Goal: Transaction & Acquisition: Book appointment/travel/reservation

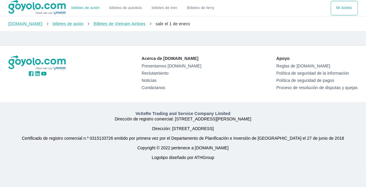
click at [135, 36] on div at bounding box center [122, 35] width 236 height 5
click at [199, 98] on div "Acerca de Goyolo.com Presentamos Goyolo.com Reclutamiento Noticias Contáctanos …" at bounding box center [183, 74] width 359 height 56
click at [119, 24] on font "Billetes de Vietnam Airlines" at bounding box center [120, 23] width 52 height 5
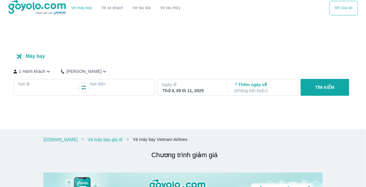
checkbox input "true"
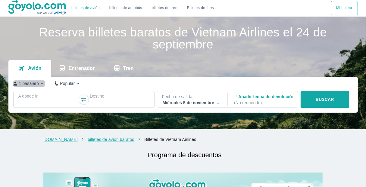
click at [40, 83] on icon "button" at bounding box center [42, 83] width 6 height 6
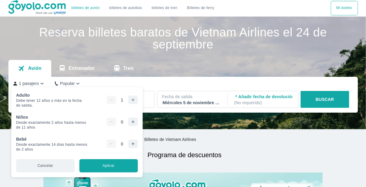
click at [130, 102] on icon "button" at bounding box center [132, 100] width 5 height 5
click at [144, 62] on div "Avión Entrenador Tren" at bounding box center [183, 68] width 350 height 17
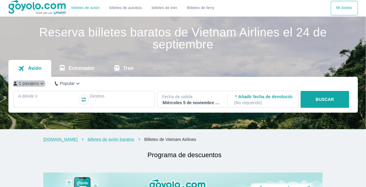
click at [39, 84] on icon "button" at bounding box center [42, 83] width 6 height 6
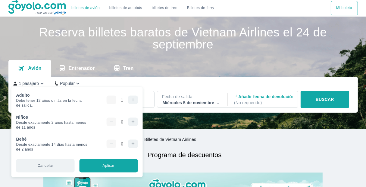
click at [130, 99] on icon "button" at bounding box center [132, 100] width 5 height 5
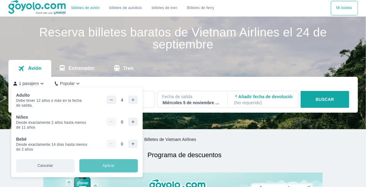
click at [109, 170] on button "Aplicar" at bounding box center [108, 165] width 58 height 13
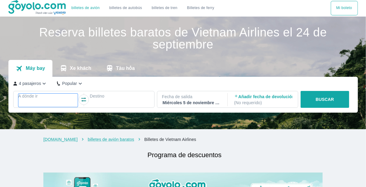
click at [36, 101] on div at bounding box center [48, 103] width 58 height 7
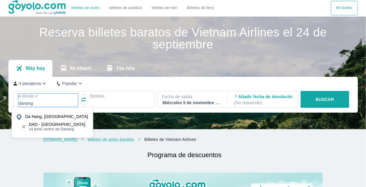
type input "danang"
click at [35, 125] on font "DAD - Aeropuerto de Danang" at bounding box center [57, 124] width 57 height 5
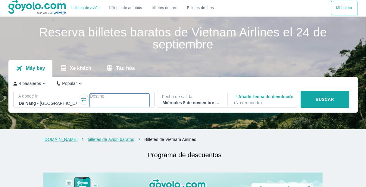
click at [101, 101] on div at bounding box center [119, 103] width 58 height 7
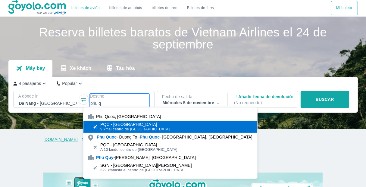
type input "phu q"
click at [117, 125] on font "PQC - Aeropuerto de Phu Quoc" at bounding box center [128, 124] width 57 height 5
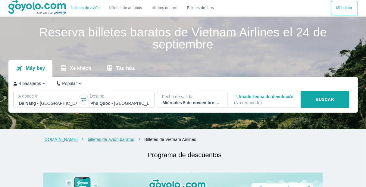
click at [182, 103] on font "Miércoles 5 de noviembre de 2025" at bounding box center [197, 102] width 68 height 5
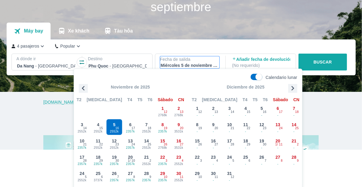
scroll to position [39, 0]
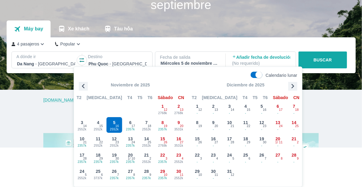
click at [186, 73] on label "Calendario lunar" at bounding box center [187, 75] width 221 height 7
click at [249, 73] on input "Calendario lunar" at bounding box center [259, 75] width 21 height 7
checkbox input "false"
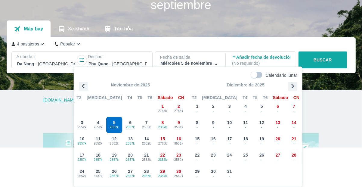
click at [117, 122] on div "5 2552k" at bounding box center [115, 125] width 16 height 16
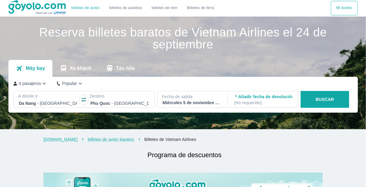
click at [317, 101] on font "BUSCAR" at bounding box center [325, 99] width 18 height 5
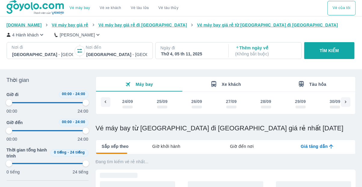
scroll to position [0, 1363]
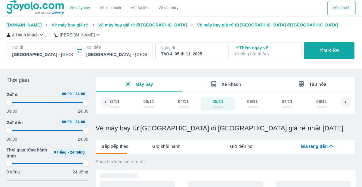
type input "97.9166666666667"
checkbox input "true"
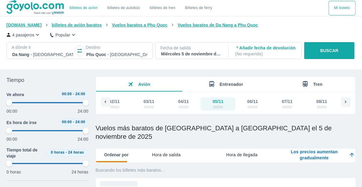
type input "97.9166666666667"
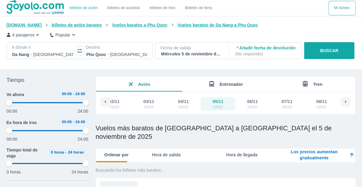
type input "97.9166666666667"
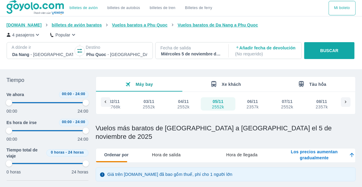
type input "97.9166666666667"
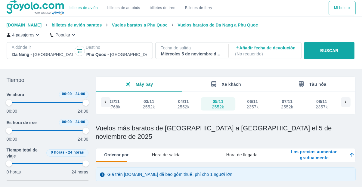
type input "97.9166666666667"
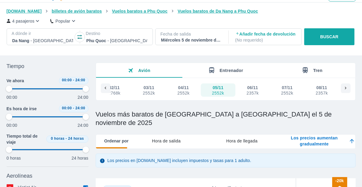
scroll to position [24, 0]
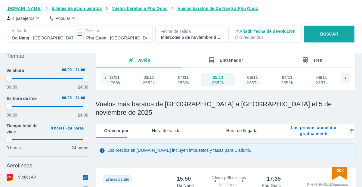
type input "97.9166666666667"
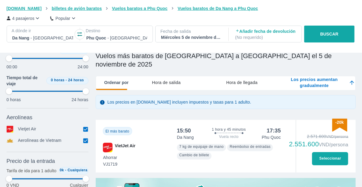
type input "97.9166666666667"
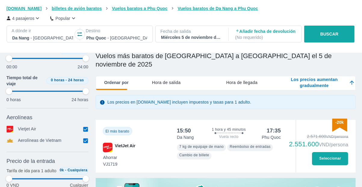
type input "97.9166666666667"
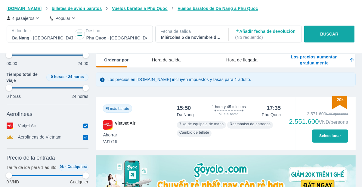
type input "97.9166666666667"
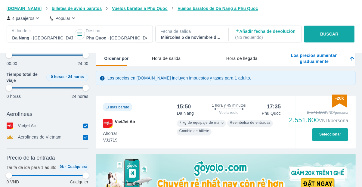
type input "97.9166666666667"
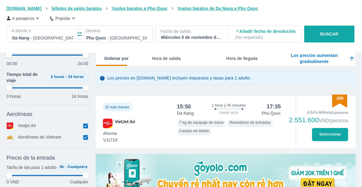
type input "97.9166666666667"
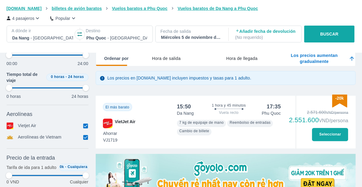
type input "97.9166666666667"
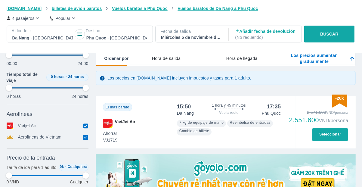
type input "97.9166666666667"
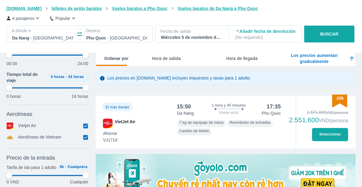
type input "97.9166666666667"
click at [330, 134] on font "Seleccionar" at bounding box center [331, 134] width 22 height 4
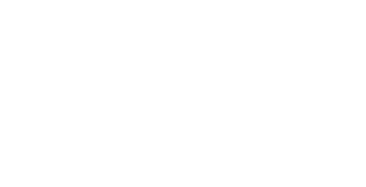
scroll to position [0, 0]
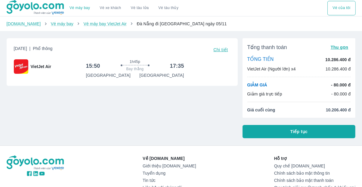
click at [299, 129] on span "Tiếp tục" at bounding box center [299, 132] width 17 height 6
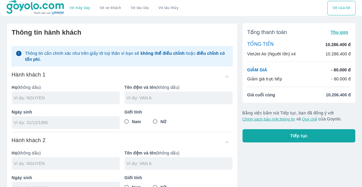
click at [211, 30] on h6 "Thông tin hành khách" at bounding box center [122, 32] width 221 height 8
click at [256, 119] on button "Chính sách bảo mật thông tin" at bounding box center [269, 119] width 53 height 5
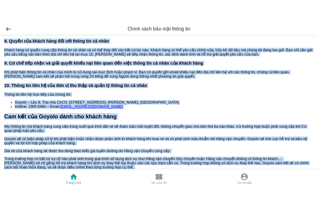
scroll to position [617, 0]
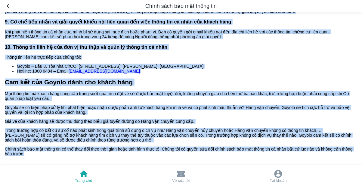
drag, startPoint x: 121, startPoint y: 24, endPoint x: 96, endPoint y: 157, distance: 134.6
copy div "LOREM IPSU DOL SIT AMETC ADI EL SEDD EIUSM TEMP Incid utla etd mag aliqu eni ad…"
